Goal: Task Accomplishment & Management: Manage account settings

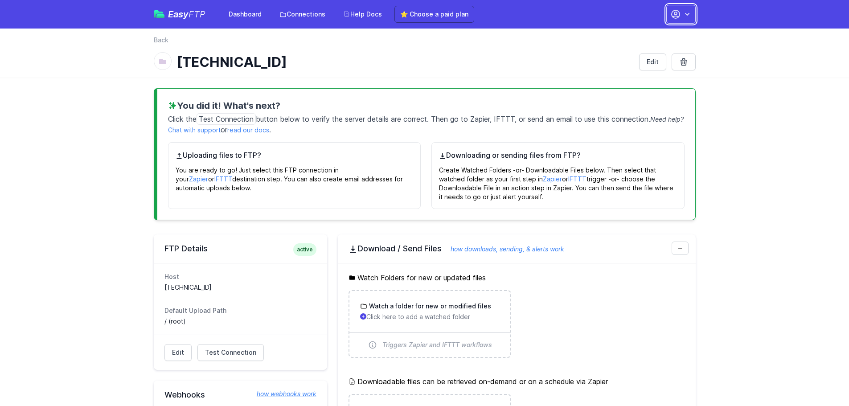
click at [682, 15] on button "button" at bounding box center [681, 14] width 29 height 19
click at [667, 37] on link "Account Settings" at bounding box center [653, 37] width 86 height 16
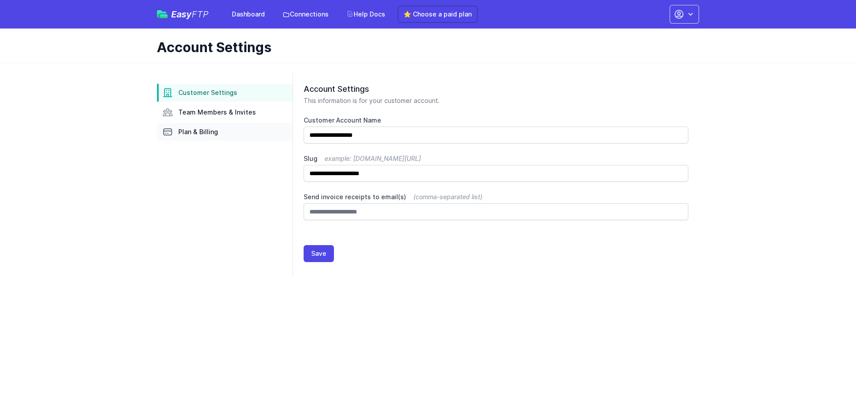
click at [204, 131] on span "Plan & Billing" at bounding box center [198, 132] width 40 height 9
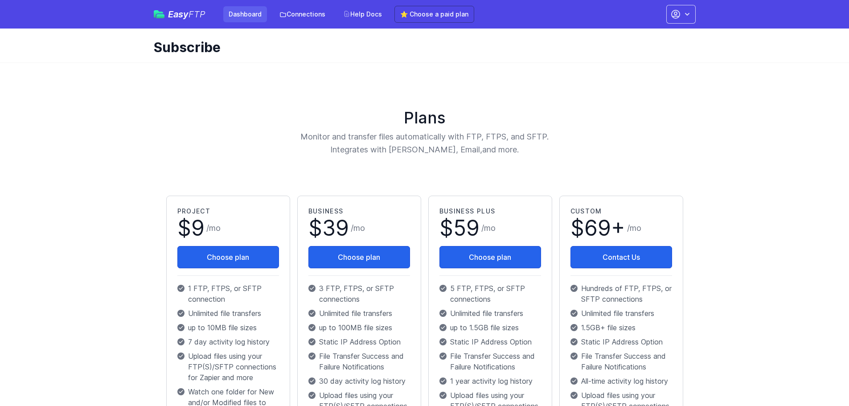
click at [238, 15] on link "Dashboard" at bounding box center [245, 14] width 44 height 16
